Goal: Task Accomplishment & Management: Manage account settings

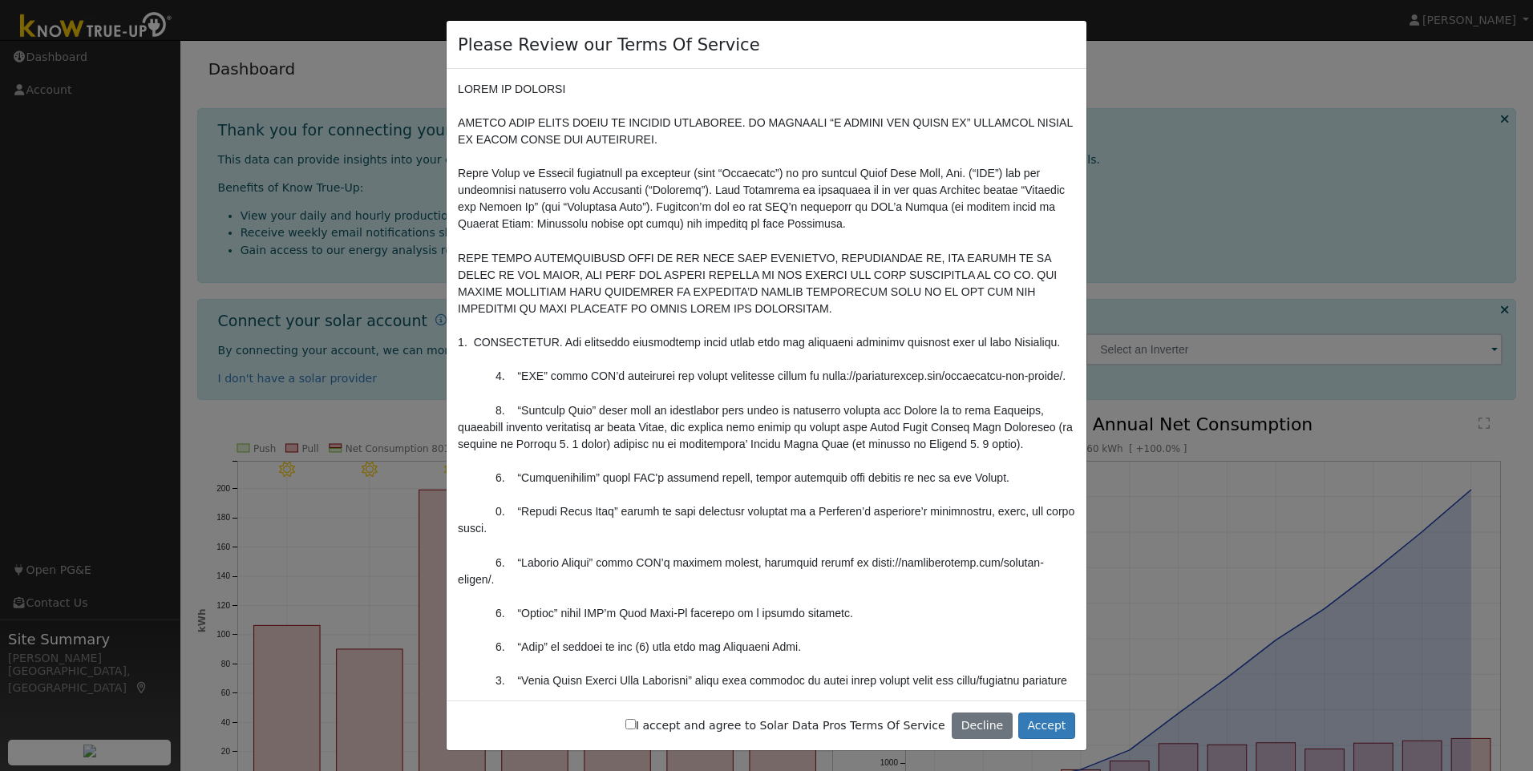
click at [681, 725] on label "I accept and agree to Solar Data Pros Terms Of Service" at bounding box center [785, 725] width 320 height 17
click at [636, 725] on input "I accept and agree to Solar Data Pros Terms Of Service" at bounding box center [630, 724] width 10 height 10
checkbox input "true"
click at [1059, 728] on button "Accept" at bounding box center [1046, 726] width 57 height 27
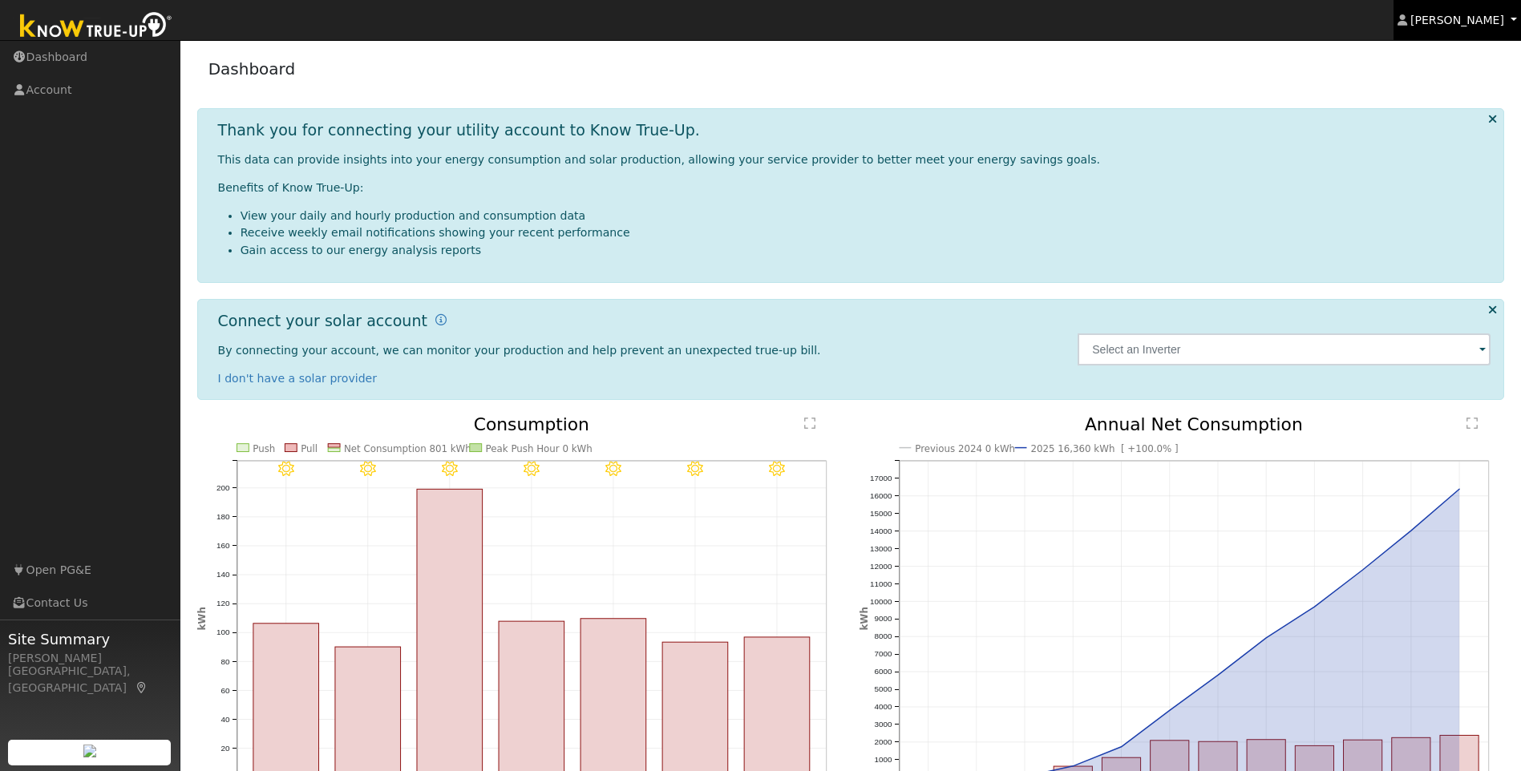
click at [1473, 17] on span "STEPHEN BATH" at bounding box center [1457, 20] width 94 height 13
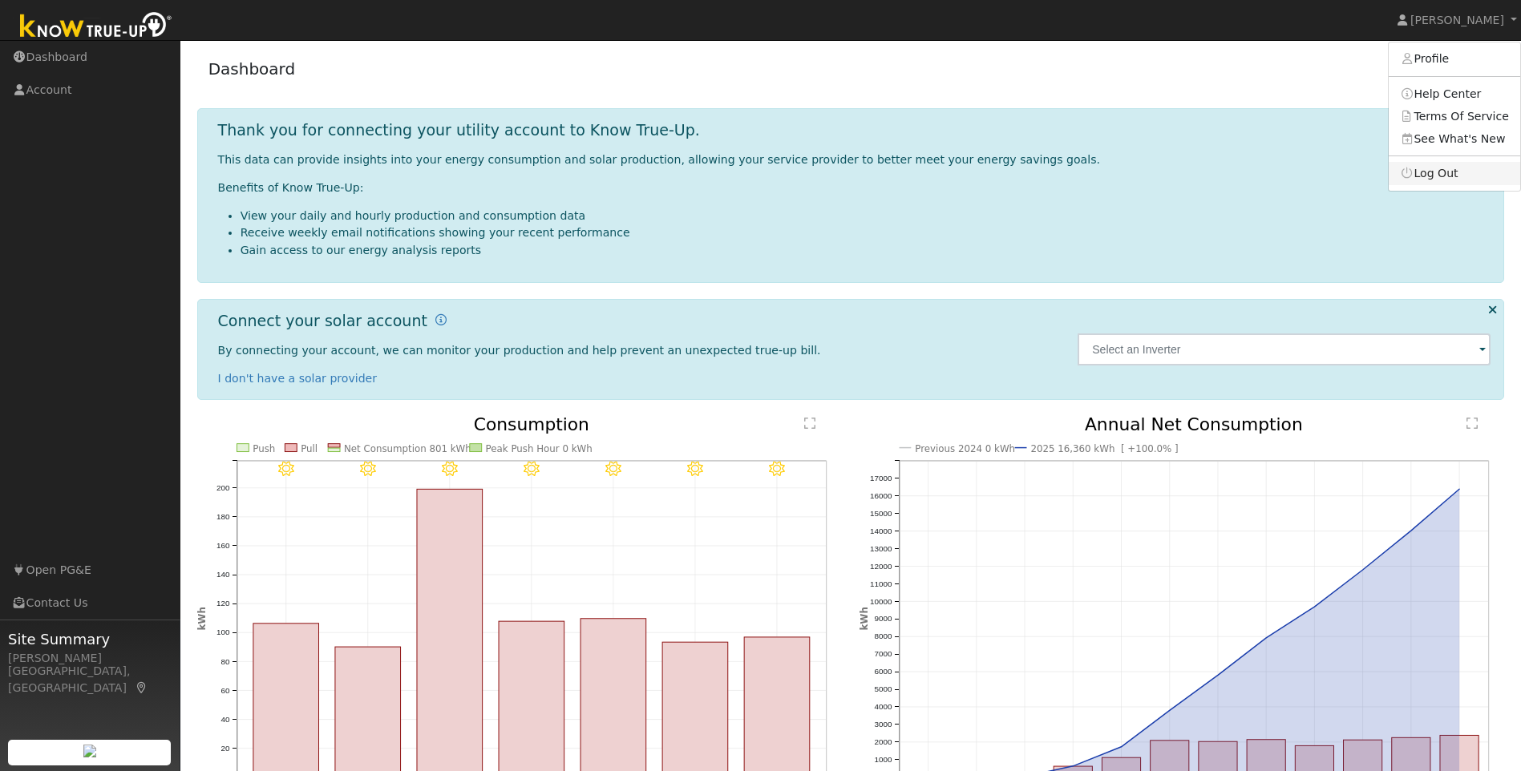
click at [1451, 177] on link "Log Out" at bounding box center [1453, 173] width 131 height 22
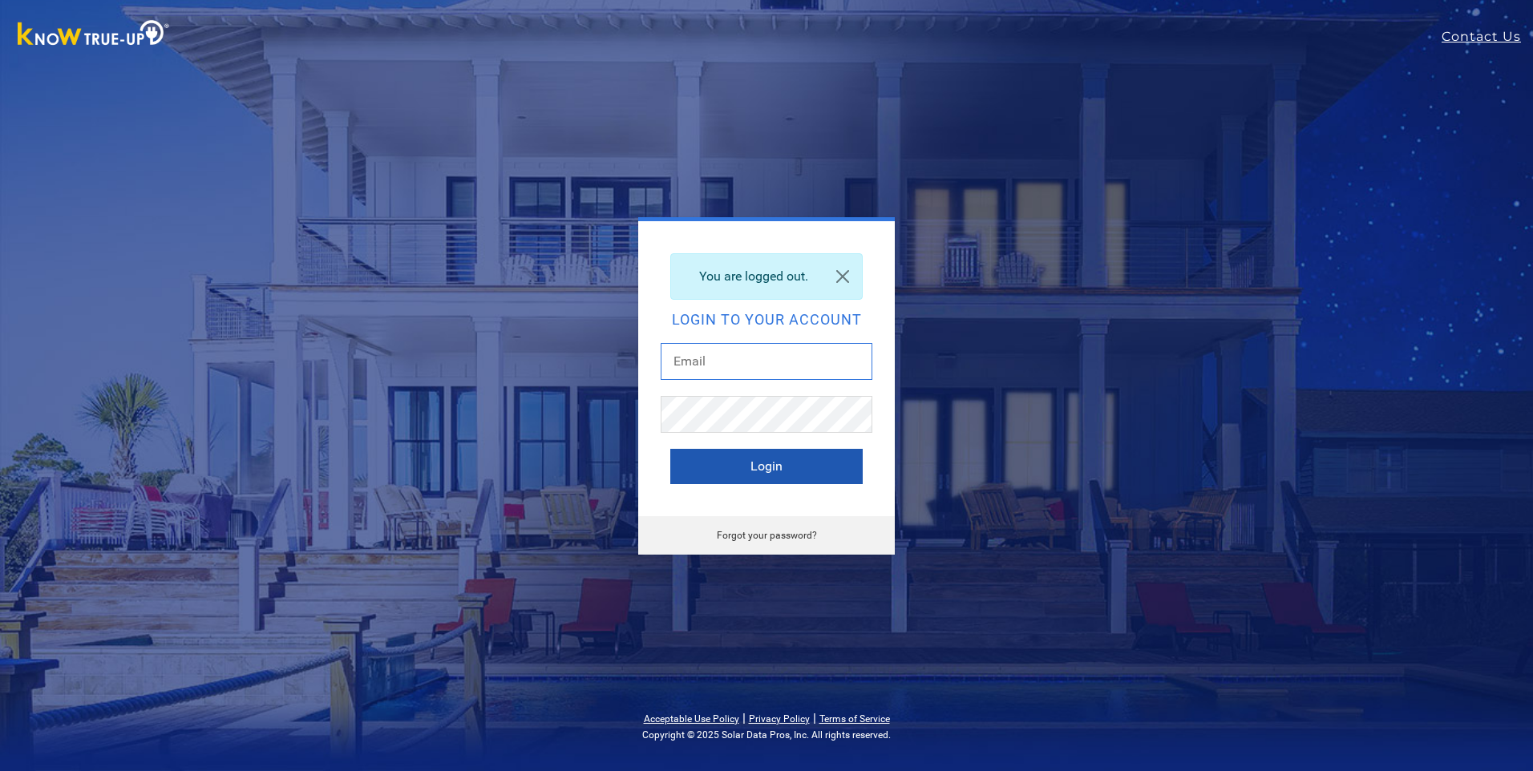
type input "[PERSON_NAME][EMAIL_ADDRESS][DOMAIN_NAME]"
click at [798, 467] on button "Login" at bounding box center [766, 466] width 192 height 35
